Goal: Task Accomplishment & Management: Use online tool/utility

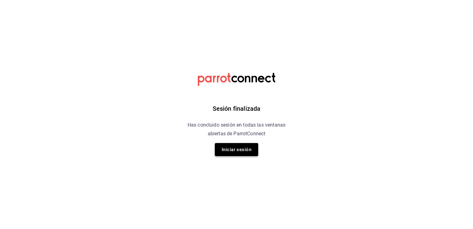
click at [239, 147] on button "Iniciar sesión" at bounding box center [236, 149] width 43 height 13
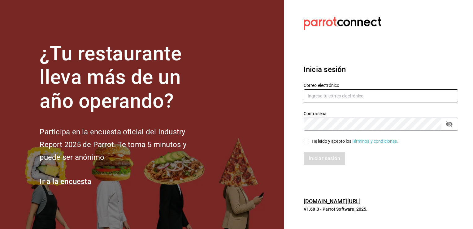
type input "[EMAIL_ADDRESS][PERSON_NAME][DOMAIN_NAME]"
click at [306, 142] on input "He leído y acepto los Términos y condiciones." at bounding box center [307, 141] width 6 height 6
checkbox input "true"
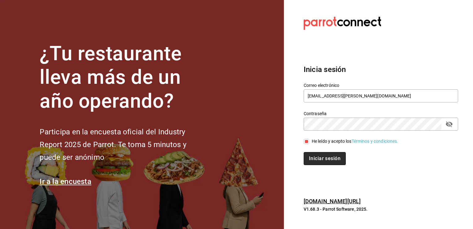
click at [318, 159] on button "Iniciar sesión" at bounding box center [325, 158] width 42 height 13
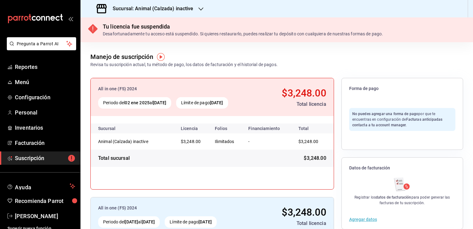
click at [202, 8] on icon "button" at bounding box center [200, 8] width 5 height 3
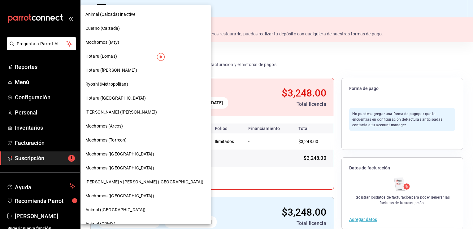
click at [102, 46] on div "Mochomos (Mty)" at bounding box center [146, 42] width 130 height 14
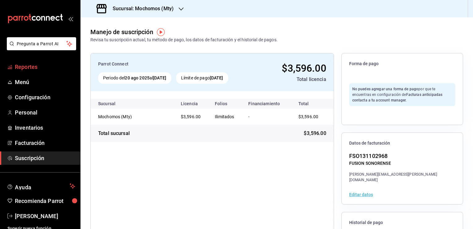
click at [23, 66] on span "Reportes" at bounding box center [45, 67] width 60 height 8
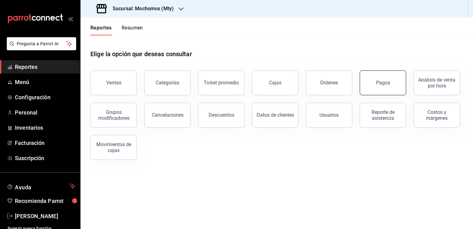
click at [377, 80] on div "Pagos" at bounding box center [383, 83] width 14 height 6
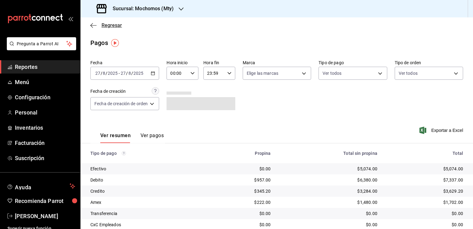
click at [92, 24] on icon "button" at bounding box center [93, 26] width 6 height 6
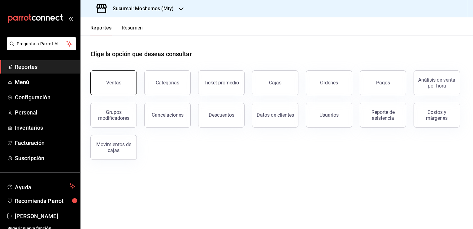
click at [125, 77] on button "Ventas" at bounding box center [113, 82] width 46 height 25
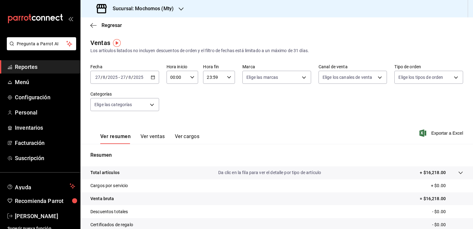
click at [155, 78] on div "[DATE] [DATE] - [DATE] [DATE]" at bounding box center [124, 77] width 69 height 13
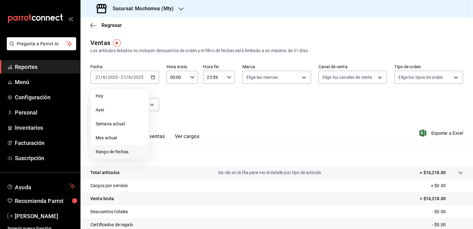
click at [110, 154] on span "Rango de fechas" at bounding box center [120, 151] width 48 height 7
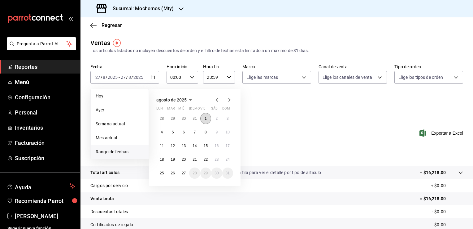
click at [207, 115] on button "1" at bounding box center [205, 118] width 11 height 11
click at [185, 173] on abbr "27" at bounding box center [184, 173] width 4 height 4
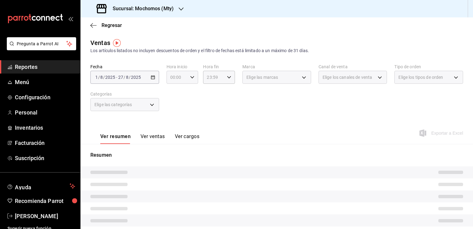
click at [193, 76] on icon "button" at bounding box center [192, 77] width 4 height 4
click at [175, 108] on span "05" at bounding box center [174, 105] width 6 height 5
type input "05:00"
click at [188, 94] on span "00" at bounding box center [189, 92] width 6 height 5
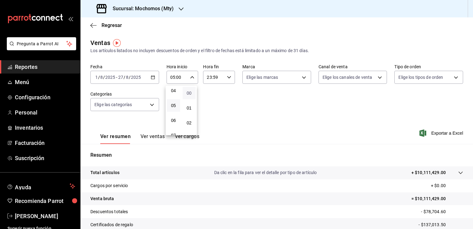
click at [188, 94] on span "00" at bounding box center [189, 92] width 6 height 5
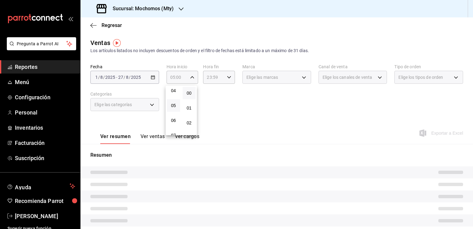
click at [226, 77] on div at bounding box center [236, 114] width 473 height 229
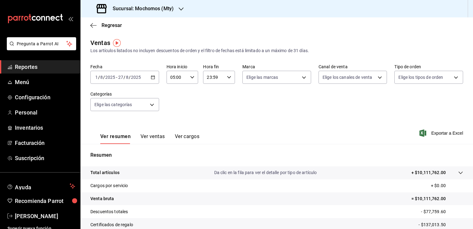
click at [154, 80] on div "[DATE] [DATE] - [DATE] [DATE]" at bounding box center [124, 77] width 69 height 13
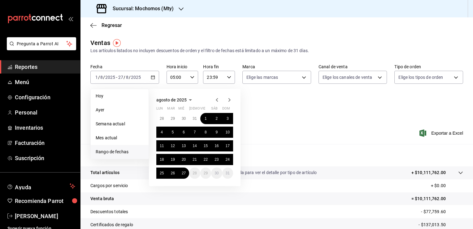
click at [228, 80] on div "23:59 Hora fin" at bounding box center [219, 77] width 32 height 13
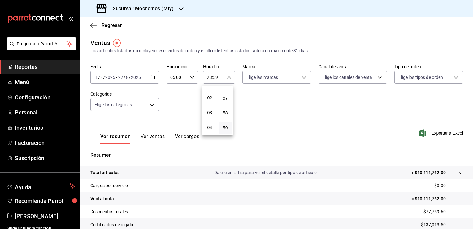
scroll to position [65, 0]
click at [209, 104] on span "05" at bounding box center [210, 101] width 6 height 5
click at [224, 91] on span "00" at bounding box center [226, 92] width 6 height 5
type input "05:00"
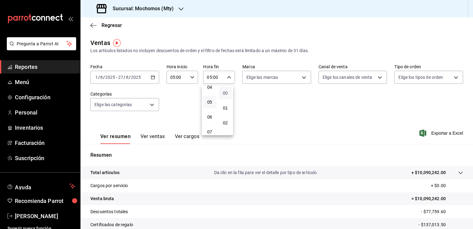
click at [226, 92] on span "00" at bounding box center [226, 92] width 6 height 5
drag, startPoint x: 321, startPoint y: 107, endPoint x: 363, endPoint y: 142, distance: 54.3
click at [321, 106] on div at bounding box center [236, 114] width 473 height 229
click at [442, 131] on span "Exportar a Excel" at bounding box center [442, 132] width 42 height 7
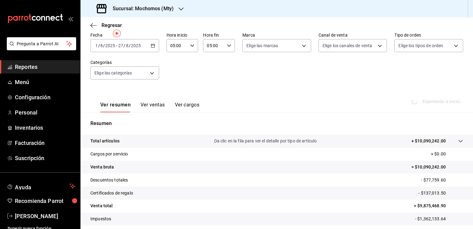
scroll to position [68, 0]
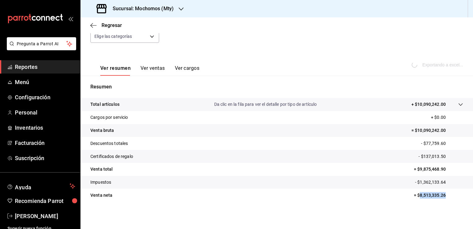
drag, startPoint x: 416, startPoint y: 194, endPoint x: 445, endPoint y: 193, distance: 29.1
click at [445, 193] on p "= $8,513,335.26" at bounding box center [438, 195] width 49 height 7
copy p "8,513,335.26"
click at [92, 27] on icon "button" at bounding box center [93, 26] width 6 height 6
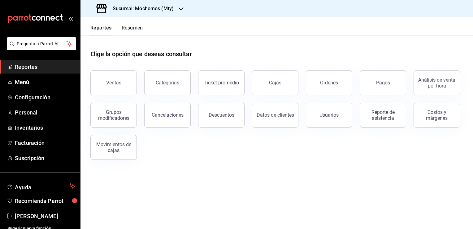
click at [181, 9] on icon "button" at bounding box center [181, 8] width 5 height 3
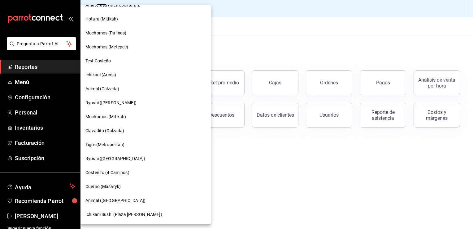
scroll to position [385, 0]
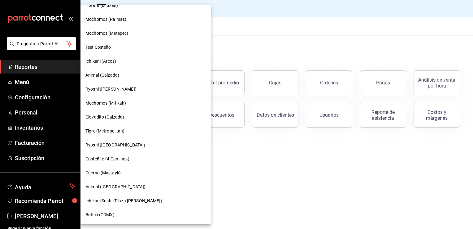
click at [103, 172] on span "Cuerno (Masaryk)" at bounding box center [102, 172] width 35 height 7
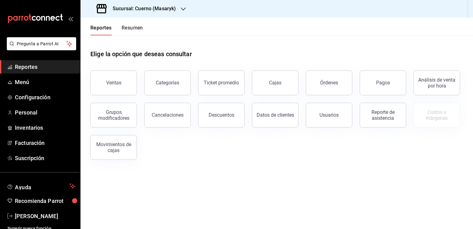
click at [416, 164] on div "Elige la opción que deseas consultar Ventas Categorías Ticket promedio Cajas Ór…" at bounding box center [277, 102] width 393 height 134
click at [105, 84] on button "Ventas" at bounding box center [113, 82] width 46 height 25
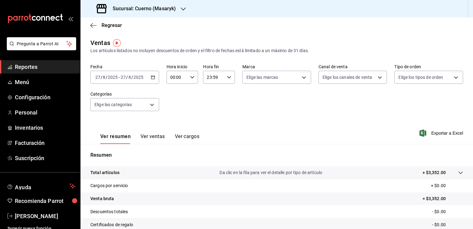
click at [156, 78] on div "[DATE] [DATE] - [DATE] [DATE]" at bounding box center [124, 77] width 69 height 13
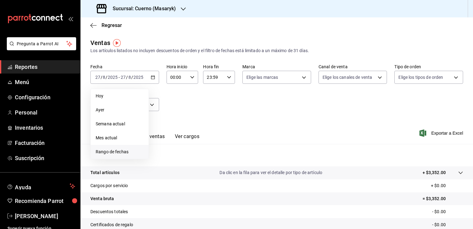
click at [128, 149] on span "Rango de fechas" at bounding box center [120, 151] width 48 height 7
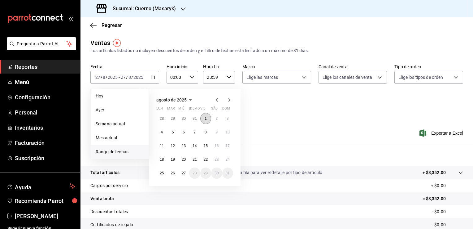
click at [203, 117] on button "1" at bounding box center [205, 118] width 11 height 11
click at [185, 171] on abbr "27" at bounding box center [184, 173] width 4 height 4
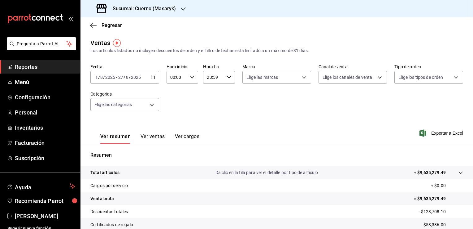
click at [190, 79] on icon "button" at bounding box center [192, 77] width 4 height 4
click at [174, 106] on span "05" at bounding box center [174, 105] width 6 height 5
type input "05:00"
click at [189, 93] on span "00" at bounding box center [189, 92] width 6 height 5
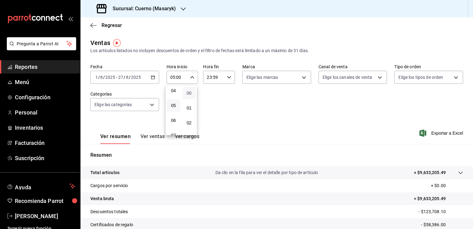
click at [189, 93] on span "00" at bounding box center [189, 92] width 6 height 5
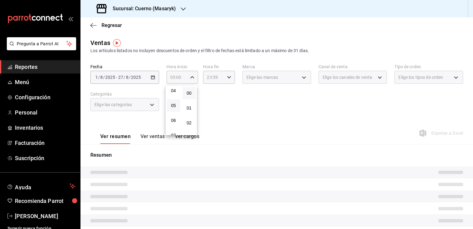
click at [230, 76] on div at bounding box center [236, 114] width 473 height 229
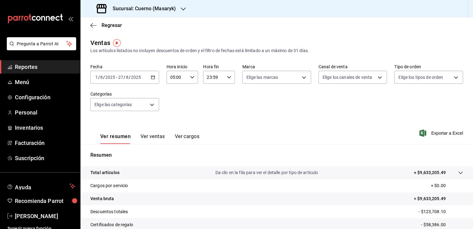
click at [229, 76] on \(Stroke\) "button" at bounding box center [229, 77] width 4 height 2
click at [210, 103] on span "05" at bounding box center [210, 101] width 6 height 5
click at [224, 93] on span "00" at bounding box center [226, 92] width 6 height 5
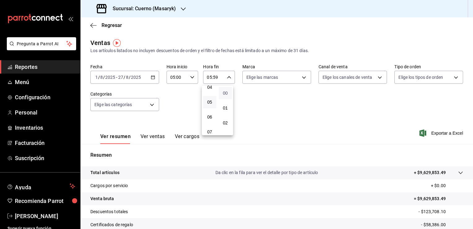
type input "05:00"
click at [224, 93] on span "00" at bounding box center [226, 92] width 6 height 5
click at [272, 127] on div at bounding box center [236, 114] width 473 height 229
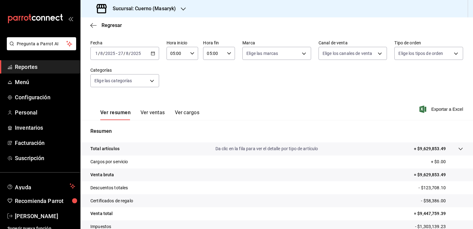
scroll to position [62, 0]
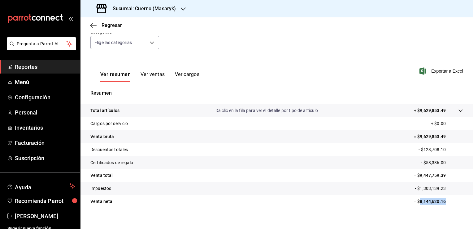
drag, startPoint x: 416, startPoint y: 201, endPoint x: 443, endPoint y: 201, distance: 27.2
click at [443, 201] on p "= $8,144,620.16" at bounding box center [438, 201] width 49 height 7
copy p "8,144,620.16"
click at [92, 26] on icon "button" at bounding box center [91, 25] width 2 height 5
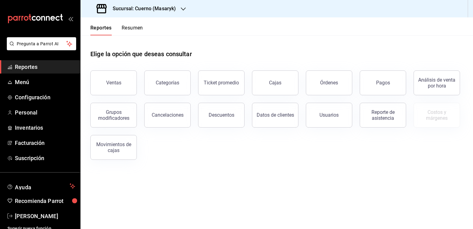
click at [181, 7] on icon "button" at bounding box center [183, 9] width 5 height 5
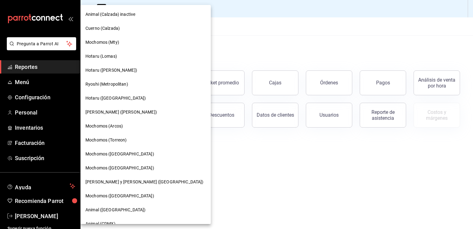
click at [117, 138] on span "Mochomos (Torreon)" at bounding box center [105, 140] width 41 height 7
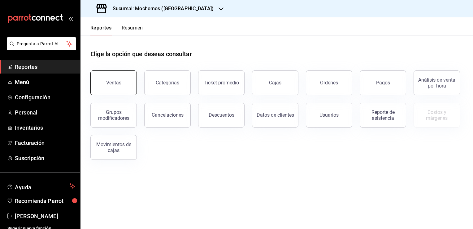
click at [109, 84] on div "Ventas" at bounding box center [113, 83] width 15 height 6
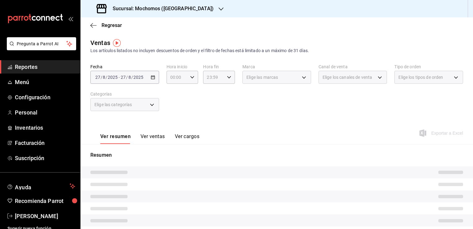
click at [149, 77] on div "[DATE] [DATE] - [DATE] [DATE]" at bounding box center [124, 77] width 69 height 13
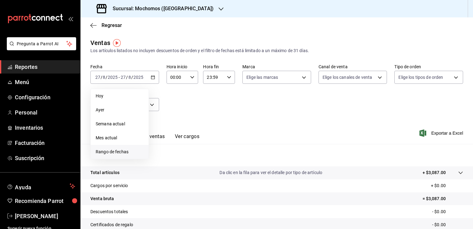
click at [121, 151] on span "Rango de fechas" at bounding box center [120, 151] width 48 height 7
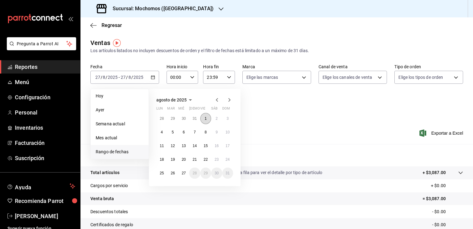
click at [206, 119] on abbr "1" at bounding box center [206, 118] width 2 height 4
click at [184, 171] on abbr "27" at bounding box center [184, 173] width 4 height 4
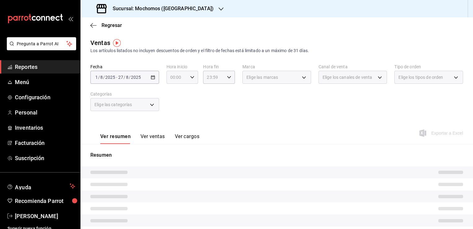
click at [193, 76] on icon "button" at bounding box center [192, 77] width 4 height 4
click at [173, 108] on span "05" at bounding box center [174, 105] width 6 height 5
type input "05:00"
click at [188, 94] on span "00" at bounding box center [189, 92] width 6 height 5
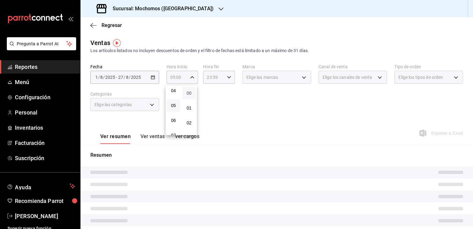
click at [189, 94] on span "00" at bounding box center [189, 92] width 6 height 5
click at [231, 79] on div at bounding box center [236, 114] width 473 height 229
click at [227, 77] on icon "button" at bounding box center [229, 77] width 4 height 4
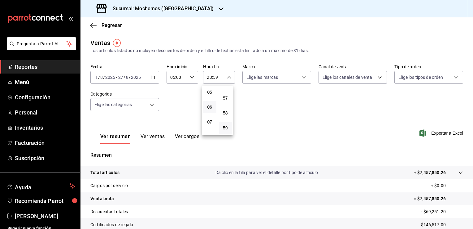
scroll to position [65, 0]
click at [210, 103] on span "05" at bounding box center [210, 101] width 6 height 5
click at [225, 94] on span "00" at bounding box center [226, 92] width 6 height 5
type input "05:00"
click at [225, 94] on span "00" at bounding box center [226, 92] width 6 height 5
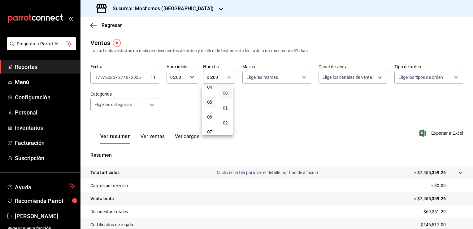
click at [227, 94] on span "00" at bounding box center [226, 92] width 6 height 5
click at [311, 116] on div at bounding box center [236, 114] width 473 height 229
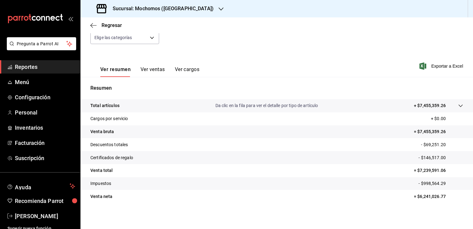
scroll to position [68, 0]
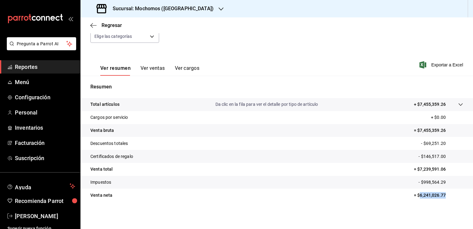
drag, startPoint x: 440, startPoint y: 194, endPoint x: 415, endPoint y: 194, distance: 25.4
click at [415, 194] on p "= $6,241,026.77" at bounding box center [438, 195] width 49 height 7
copy p "6,241,026.77"
click at [219, 7] on icon "button" at bounding box center [221, 9] width 5 height 5
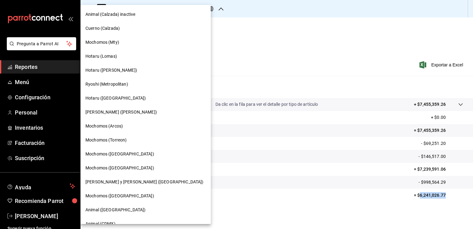
click at [95, 41] on span "Mochomos (Mty)" at bounding box center [102, 42] width 34 height 7
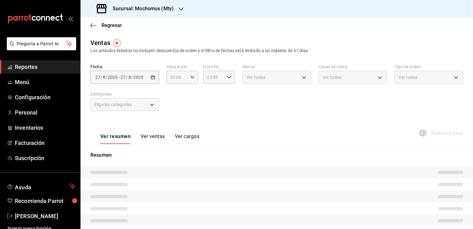
type input "05:00"
click at [91, 23] on icon "button" at bounding box center [93, 26] width 6 height 6
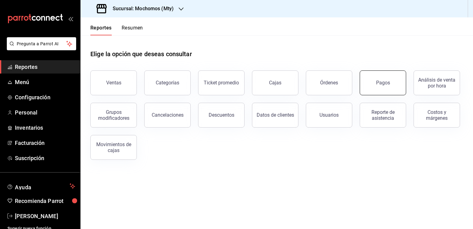
click at [375, 87] on button "Pagos" at bounding box center [383, 82] width 46 height 25
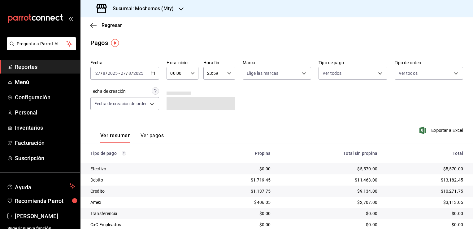
click at [153, 72] on \(Stroke\) "button" at bounding box center [152, 72] width 3 height 0
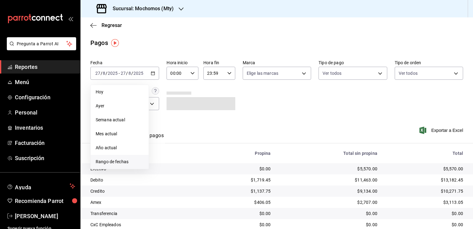
click at [107, 159] on span "Rango de fechas" at bounding box center [120, 161] width 48 height 7
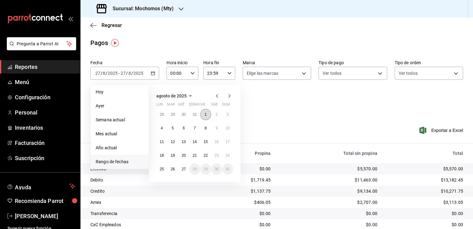
click at [207, 115] on button "1" at bounding box center [205, 114] width 11 height 11
click at [185, 167] on abbr "27" at bounding box center [184, 169] width 4 height 4
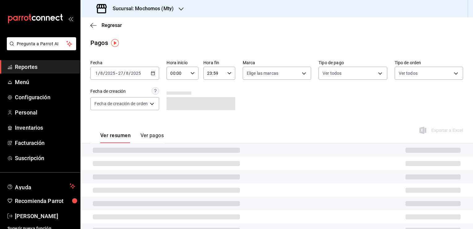
click at [194, 74] on icon "button" at bounding box center [192, 73] width 4 height 4
click at [175, 100] on button "05" at bounding box center [174, 101] width 13 height 12
type input "05:00"
click at [189, 89] on span "00" at bounding box center [191, 88] width 6 height 5
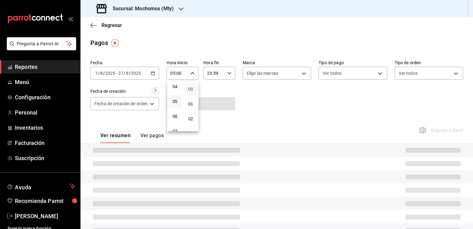
click at [189, 89] on span "00" at bounding box center [191, 88] width 6 height 5
click at [231, 75] on div at bounding box center [236, 114] width 473 height 229
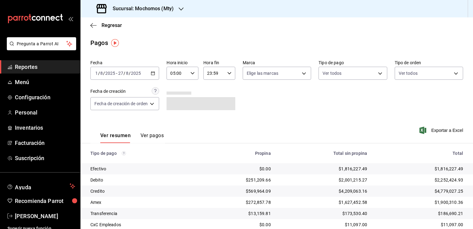
click at [228, 72] on icon "button" at bounding box center [229, 73] width 4 height 4
click at [210, 100] on span "05" at bounding box center [211, 97] width 6 height 5
click at [227, 92] on button "00" at bounding box center [226, 89] width 13 height 12
type input "05:00"
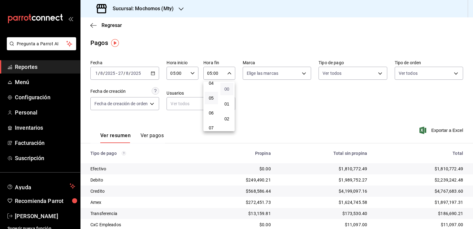
click at [226, 90] on span "00" at bounding box center [227, 88] width 6 height 5
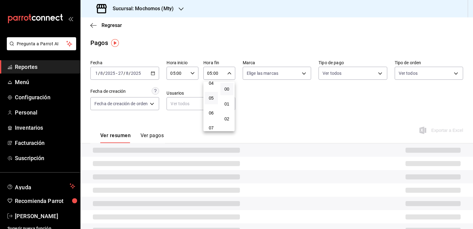
drag, startPoint x: 270, startPoint y: 112, endPoint x: 203, endPoint y: 131, distance: 70.2
click at [270, 112] on div at bounding box center [236, 114] width 473 height 229
click at [144, 134] on button "Ver pagos" at bounding box center [152, 137] width 23 height 11
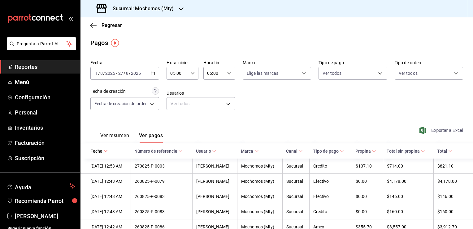
click at [433, 129] on span "Exportar a Excel" at bounding box center [442, 129] width 42 height 7
